Goal: Task Accomplishment & Management: Manage account settings

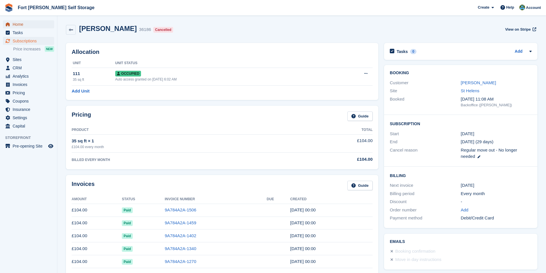
click at [31, 26] on span "Home" at bounding box center [30, 24] width 34 height 8
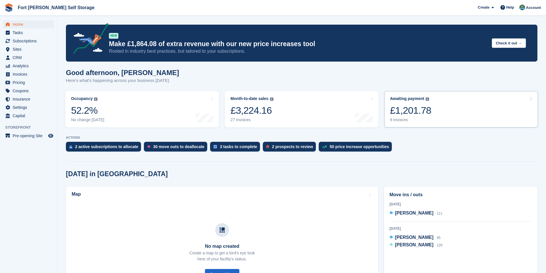
click at [402, 112] on div "£1,201.78" at bounding box center [410, 111] width 41 height 12
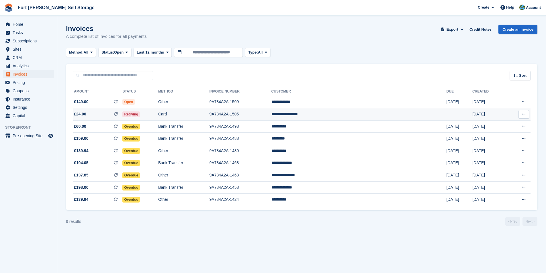
click at [140, 114] on span "Retrying" at bounding box center [130, 114] width 17 height 6
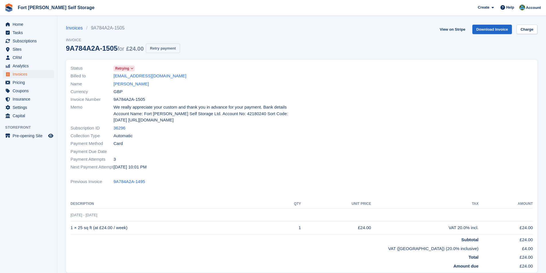
click at [154, 47] on button "Retry payment" at bounding box center [163, 48] width 34 height 9
drag, startPoint x: 148, startPoint y: 84, endPoint x: 107, endPoint y: 84, distance: 41.5
click at [107, 84] on div "Name [PERSON_NAME]" at bounding box center [184, 84] width 228 height 8
copy div "[PERSON_NAME]"
click at [18, 25] on span "Home" at bounding box center [30, 24] width 34 height 8
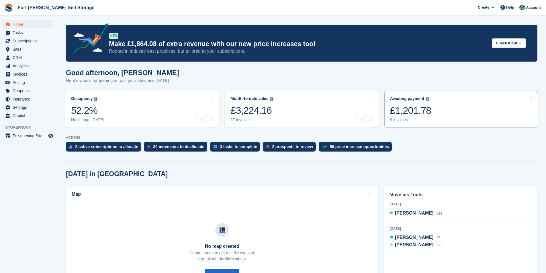
click at [414, 115] on div "£1,201.78" at bounding box center [410, 111] width 41 height 12
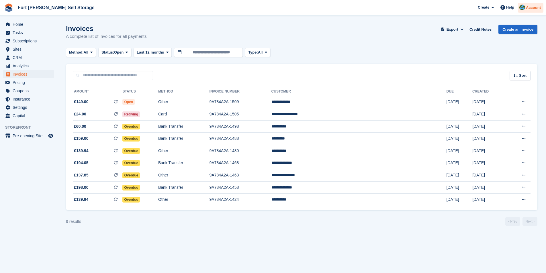
click at [528, 10] on span "Account" at bounding box center [533, 8] width 15 height 6
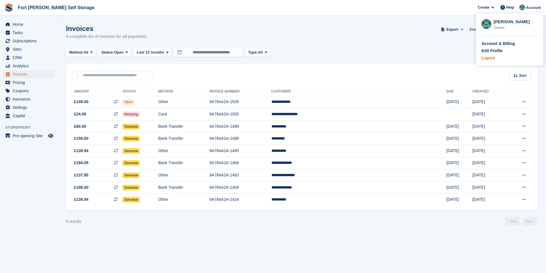
click at [491, 60] on div "Logout" at bounding box center [487, 58] width 13 height 6
